Goal: Find specific page/section: Find specific page/section

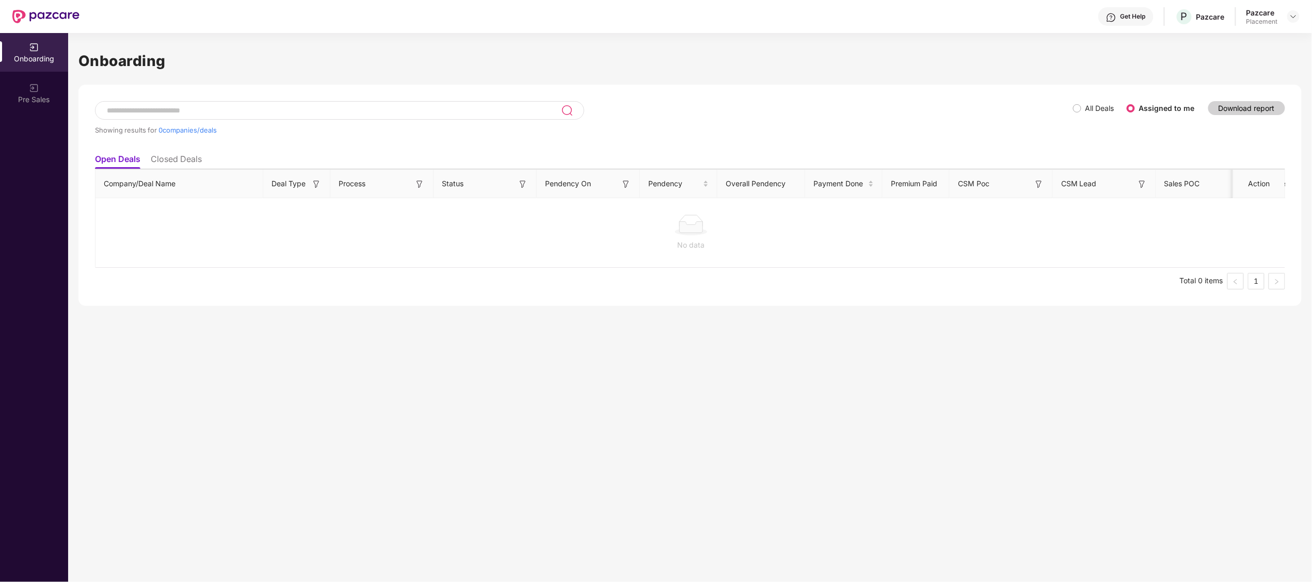
click at [304, 330] on div "Onboarding Showing results for 0 companies/deals All Deals Assigned to me Downl…" at bounding box center [690, 307] width 1244 height 549
click at [171, 163] on li "Closed Deals" at bounding box center [176, 161] width 51 height 15
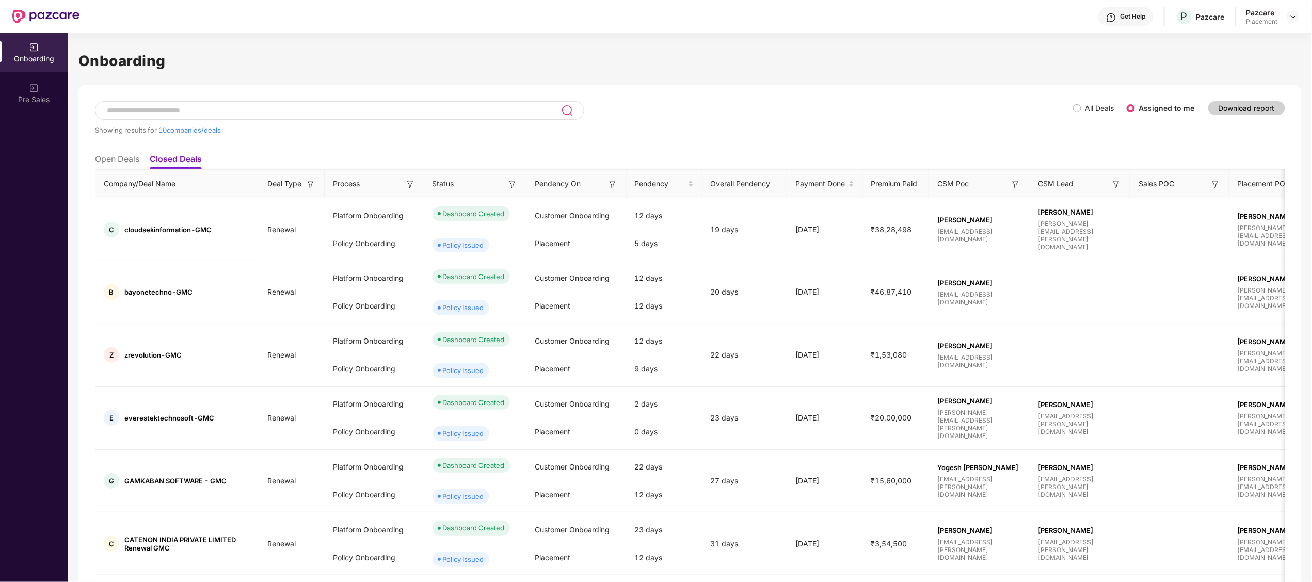
click at [122, 162] on li "Open Deals" at bounding box center [117, 161] width 44 height 15
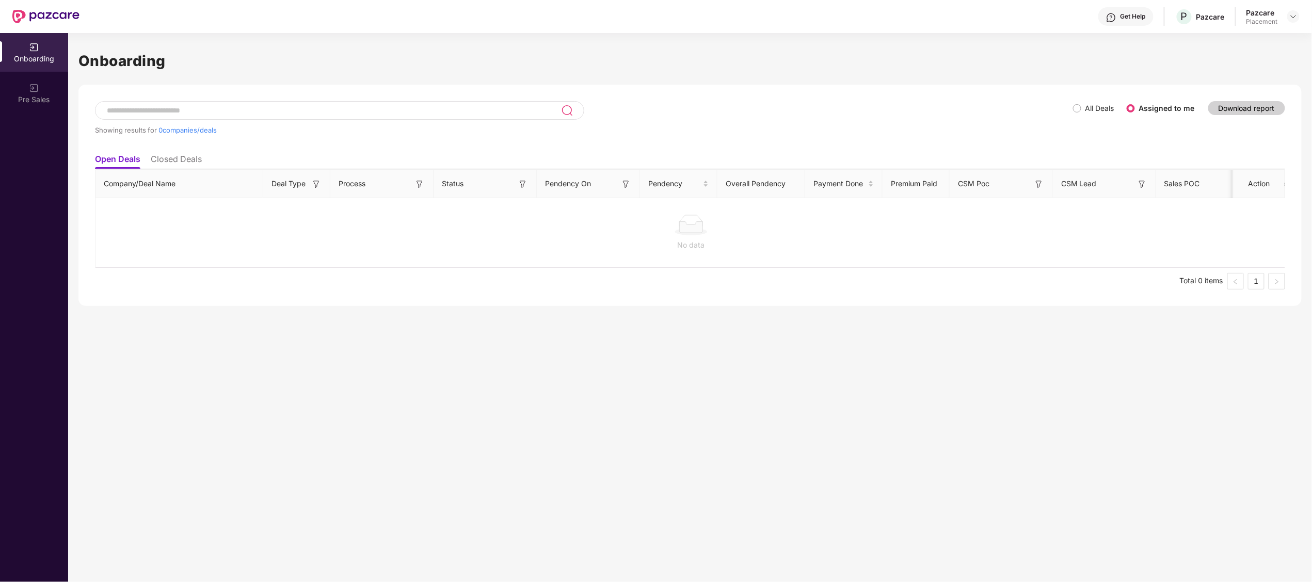
click at [181, 158] on li "Closed Deals" at bounding box center [176, 161] width 51 height 15
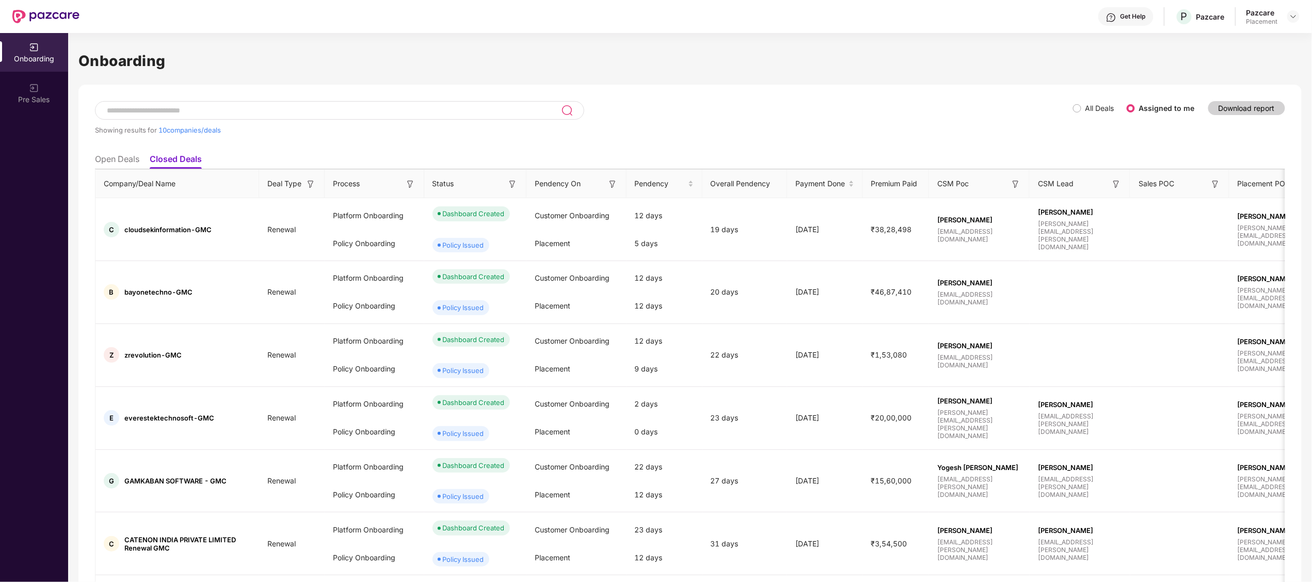
click at [197, 110] on input at bounding box center [333, 110] width 455 height 9
paste input "*******"
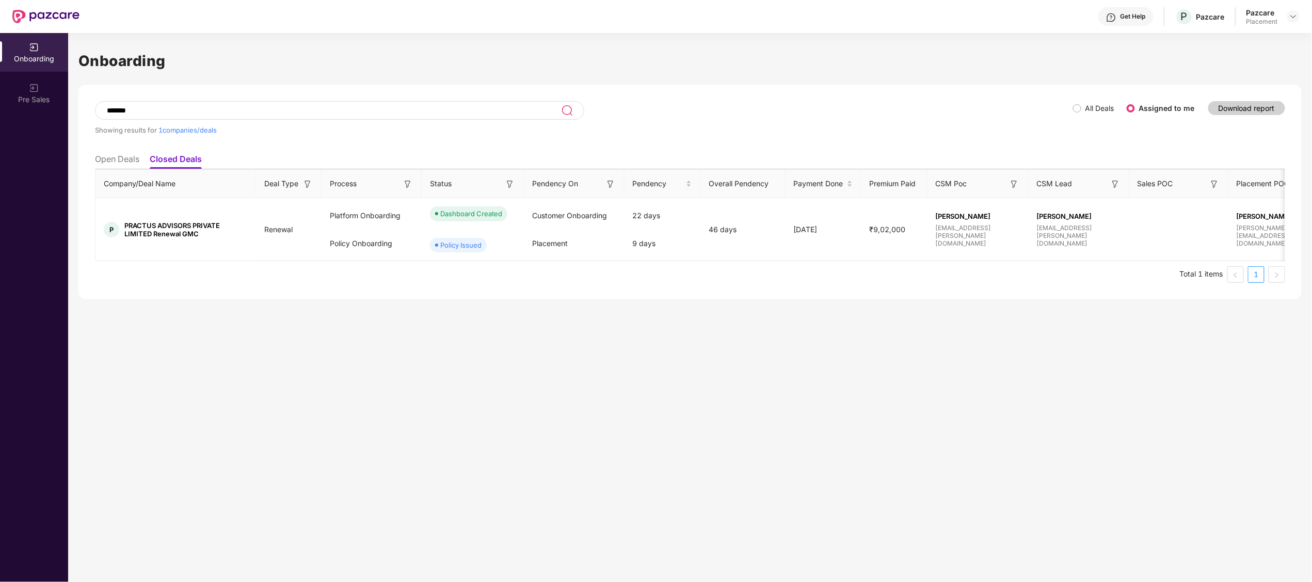
type input "*******"
click at [118, 162] on li "Open Deals" at bounding box center [117, 161] width 44 height 15
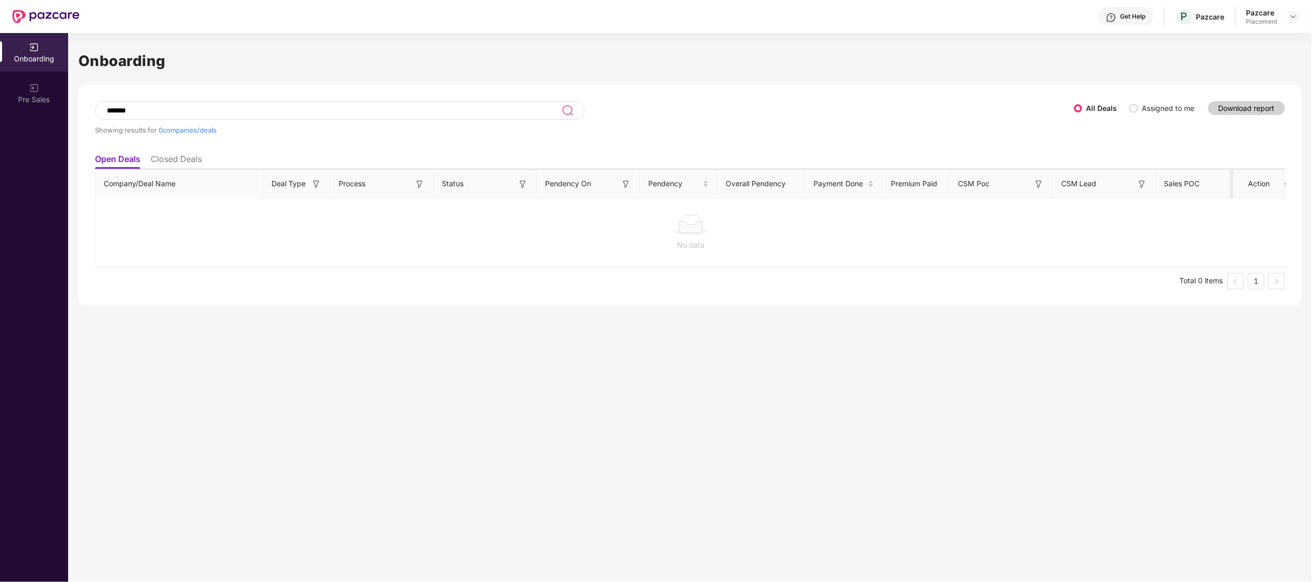
click at [179, 160] on li "Closed Deals" at bounding box center [176, 161] width 51 height 15
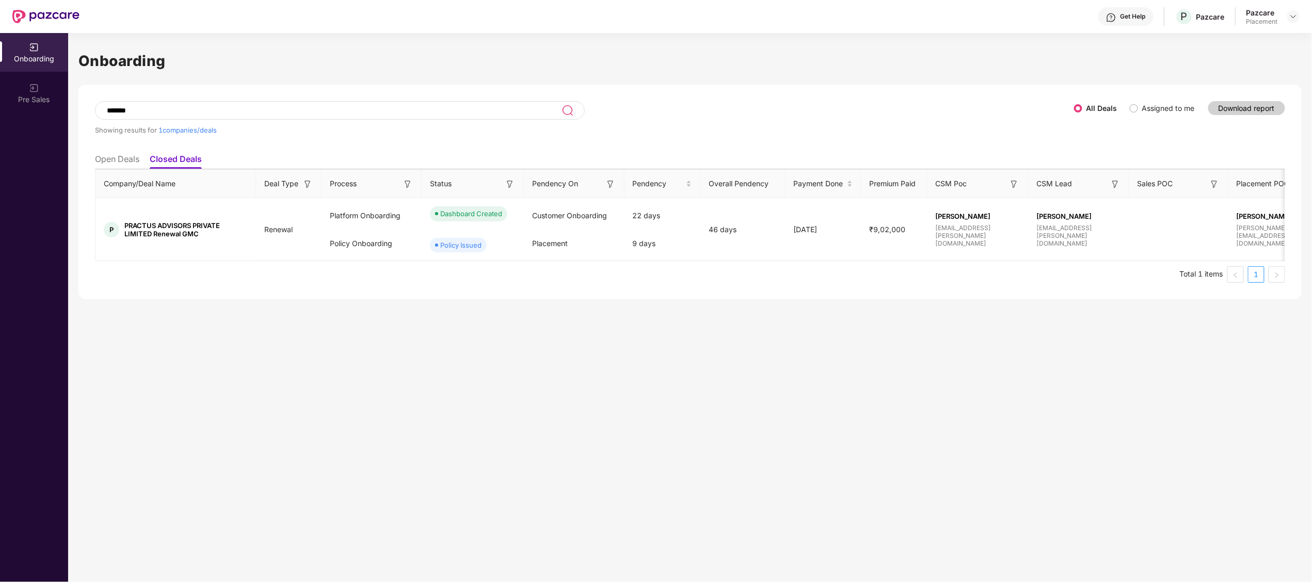
drag, startPoint x: 164, startPoint y: 114, endPoint x: 0, endPoint y: 127, distance: 164.7
click at [0, 127] on html "Get Help P Pazcare Pazcare Placement Onboarding Pre Sales Onboarding ******* Sh…" at bounding box center [656, 291] width 1312 height 582
click at [291, 381] on div "Onboarding Showing results for 1 companies/deals All Deals Assigned to me Downl…" at bounding box center [690, 307] width 1244 height 549
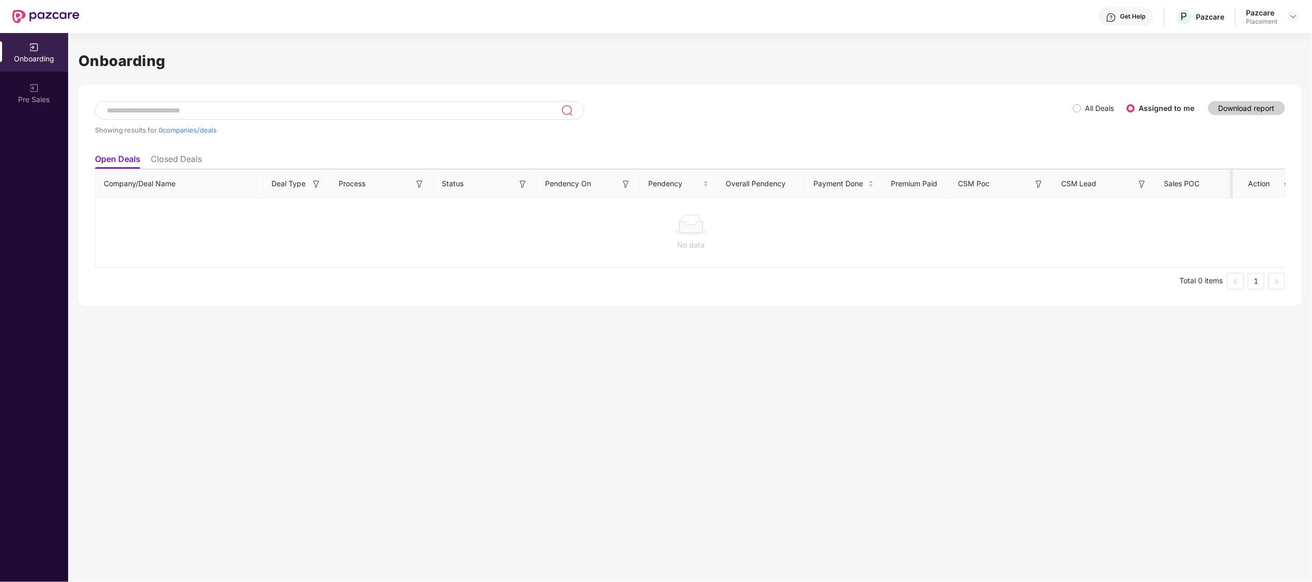
click at [193, 157] on li "Closed Deals" at bounding box center [176, 161] width 51 height 15
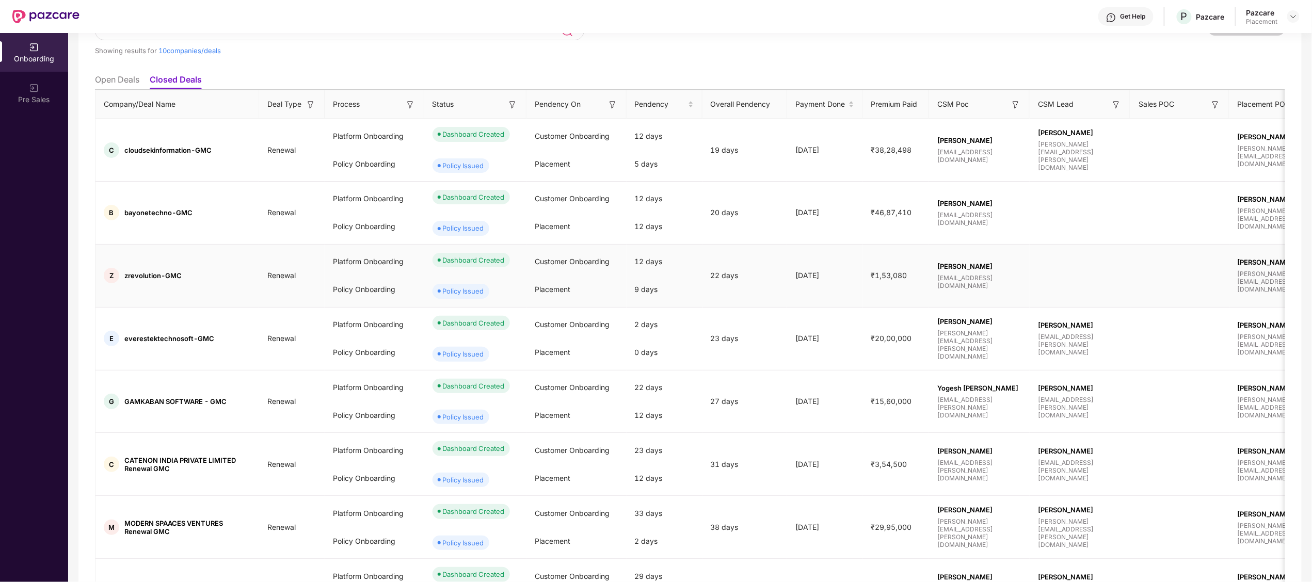
click at [139, 280] on span "zrevolution-GMC" at bounding box center [152, 276] width 57 height 8
copy span "zrevolution"
click at [168, 371] on td "E everestektechnosoft-GMC" at bounding box center [178, 339] width 164 height 63
